Goal: Task Accomplishment & Management: Use online tool/utility

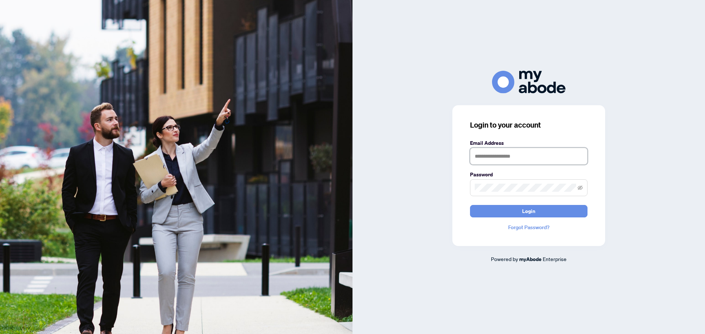
click at [504, 154] on input "text" at bounding box center [528, 156] width 117 height 17
type input "**********"
click at [470, 205] on button "Login" at bounding box center [528, 211] width 117 height 12
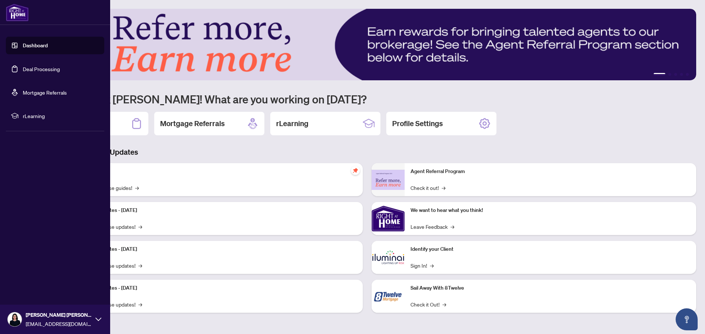
click at [31, 68] on link "Deal Processing" at bounding box center [41, 69] width 37 height 7
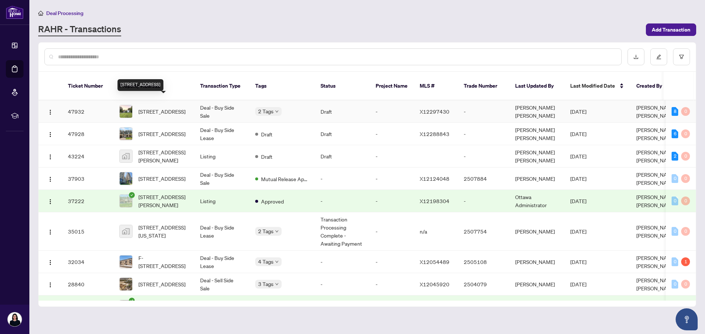
click at [170, 108] on span "[STREET_ADDRESS]" at bounding box center [161, 112] width 47 height 8
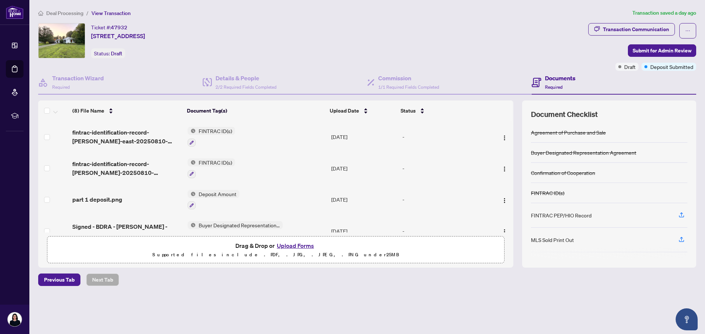
click at [302, 244] on button "Upload Forms" at bounding box center [295, 246] width 41 height 10
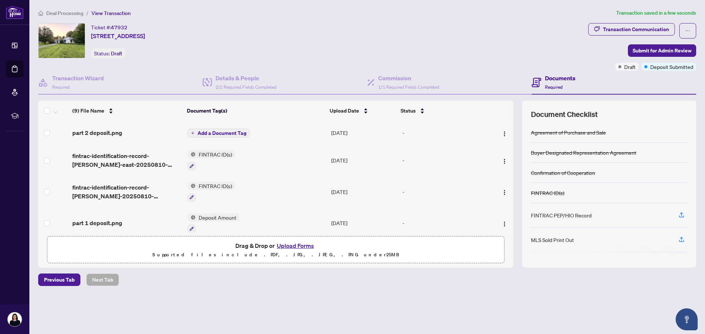
click at [210, 134] on span "Add a Document Tag" at bounding box center [222, 133] width 49 height 5
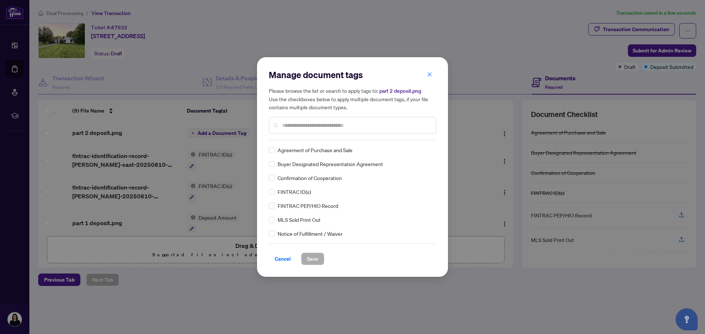
click at [323, 125] on input "text" at bounding box center [356, 126] width 148 height 8
type input "*******"
click at [296, 166] on span "Deposit Amount" at bounding box center [297, 164] width 38 height 8
click at [307, 257] on span "Save" at bounding box center [312, 259] width 11 height 12
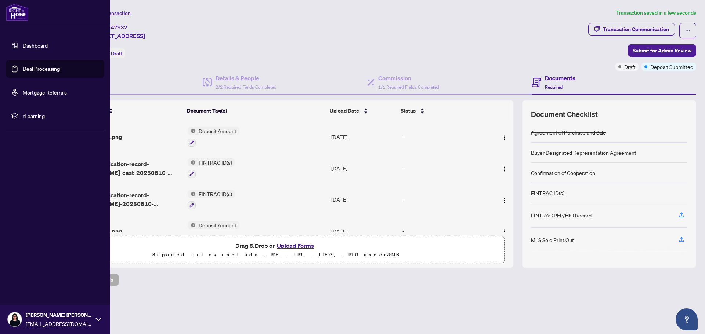
click at [40, 68] on link "Deal Processing" at bounding box center [41, 69] width 37 height 7
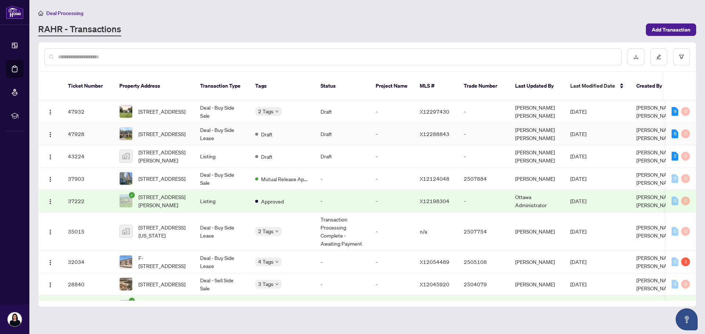
click at [192, 123] on td "[STREET_ADDRESS]" at bounding box center [153, 134] width 81 height 22
